Goal: Task Accomplishment & Management: Manage account settings

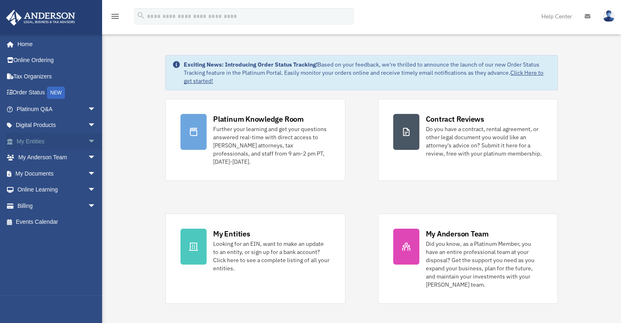
click at [47, 144] on link "My Entities arrow_drop_down" at bounding box center [57, 141] width 102 height 16
click at [88, 142] on span "arrow_drop_down" at bounding box center [96, 141] width 16 height 17
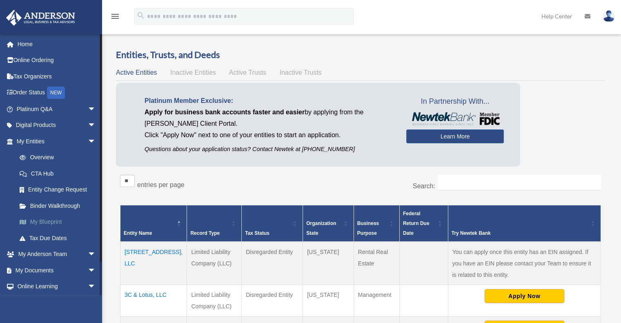
click at [54, 219] on link "My Blueprint" at bounding box center [59, 222] width 97 height 16
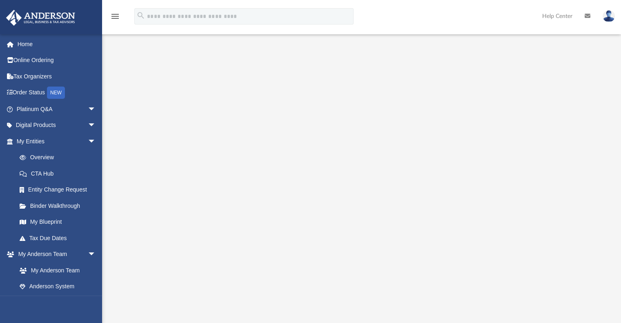
scroll to position [22, 0]
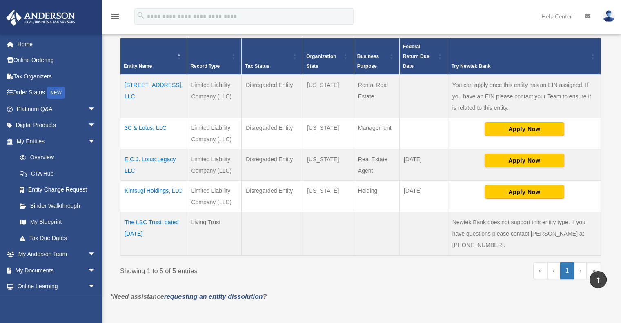
scroll to position [167, 0]
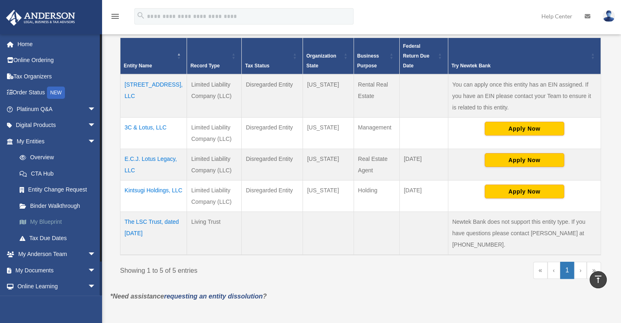
click at [51, 220] on link "My Blueprint" at bounding box center [59, 222] width 97 height 16
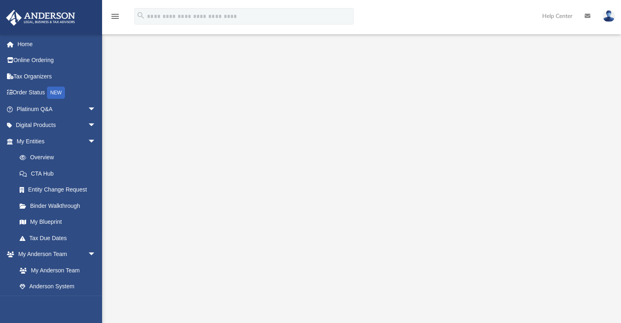
click at [607, 20] on img at bounding box center [608, 16] width 12 height 12
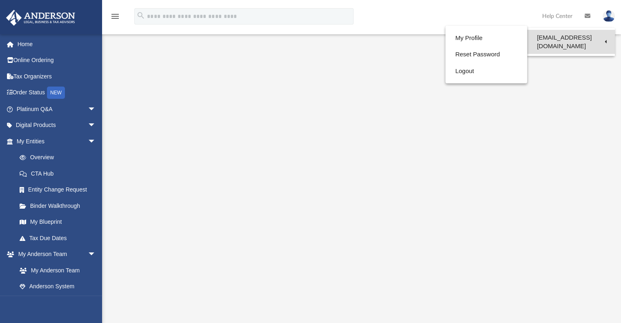
click at [591, 37] on link "[EMAIL_ADDRESS][DOMAIN_NAME]" at bounding box center [571, 42] width 88 height 24
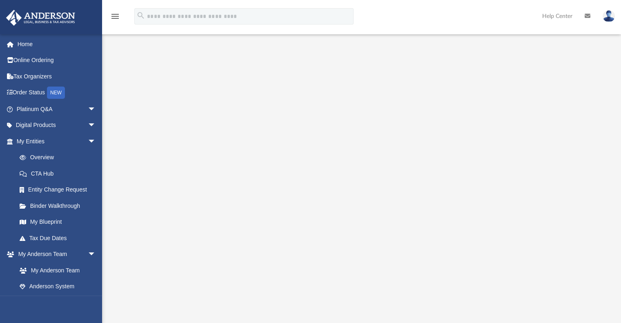
click at [606, 17] on img at bounding box center [608, 16] width 12 height 12
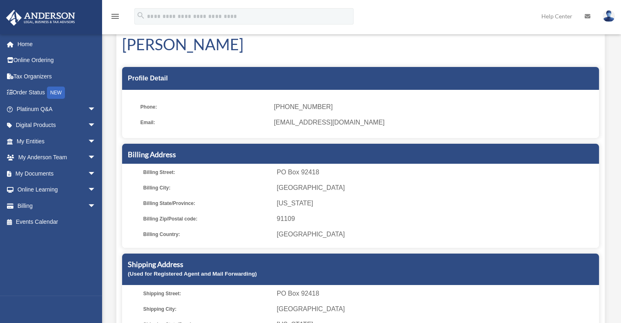
scroll to position [27, 0]
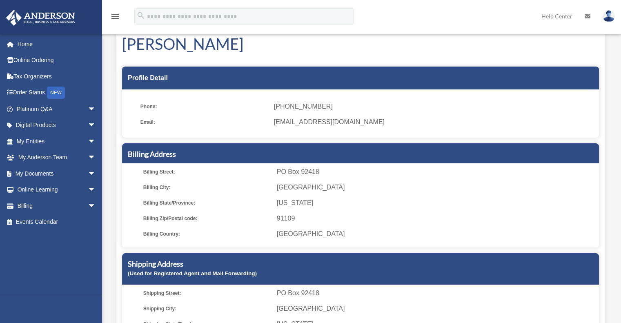
click at [603, 17] on img at bounding box center [608, 16] width 12 height 12
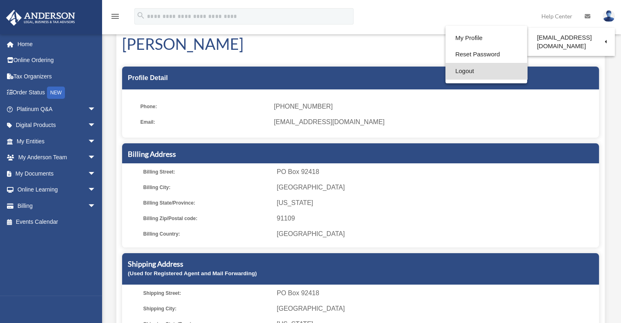
click at [445, 72] on link "Logout" at bounding box center [486, 71] width 82 height 17
